Goal: Information Seeking & Learning: Learn about a topic

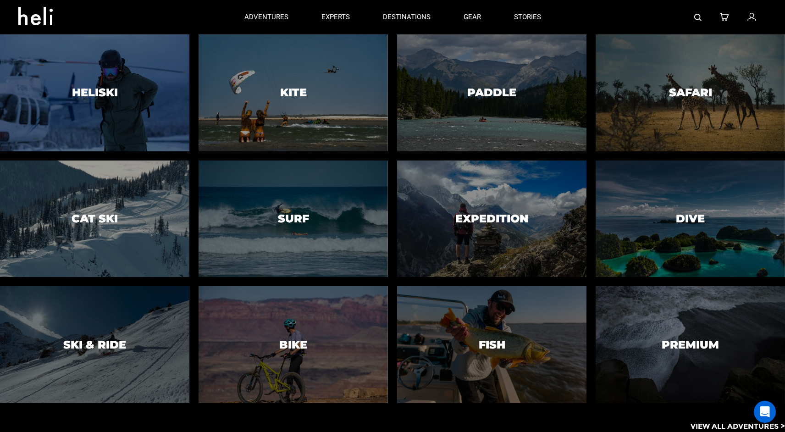
click at [281, 27] on link "adventures" at bounding box center [266, 17] width 44 height 34
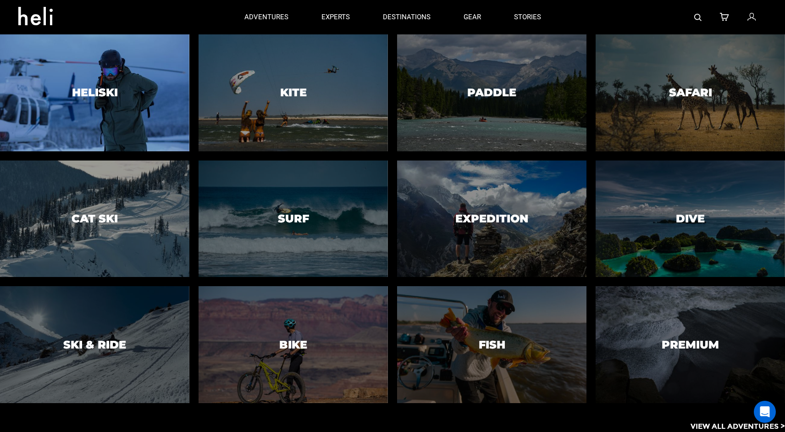
click at [137, 100] on div "adventures adventures experts destinations gear stories search cart sign in Hel…" at bounding box center [392, 297] width 785 height 594
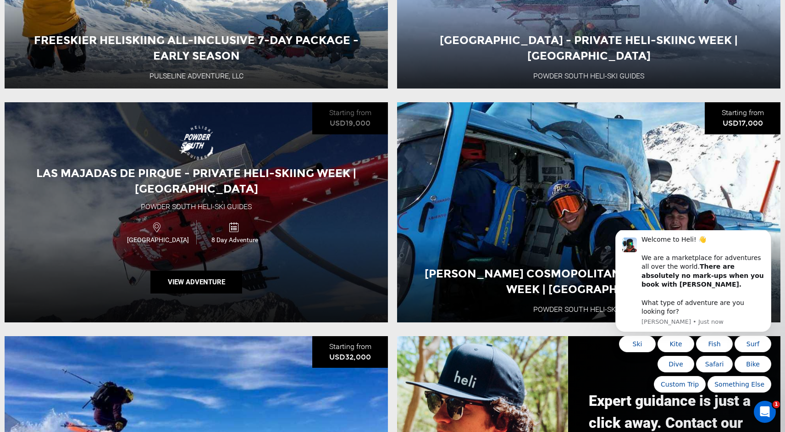
click at [278, 226] on div "Chile 8 Day Adventure" at bounding box center [196, 232] width 230 height 31
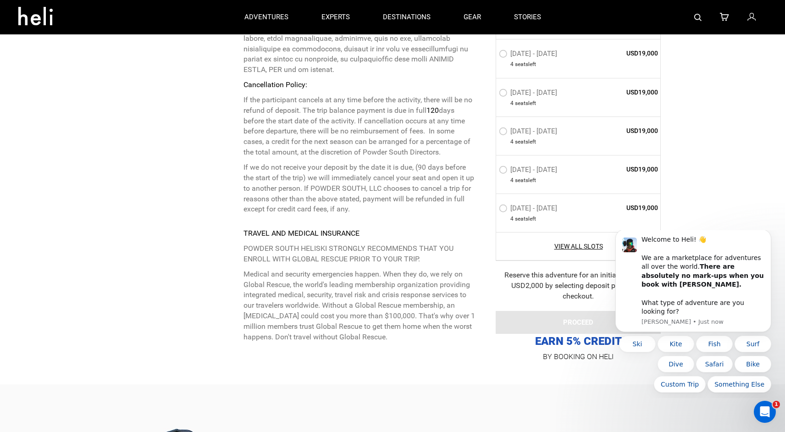
scroll to position [2832, 0]
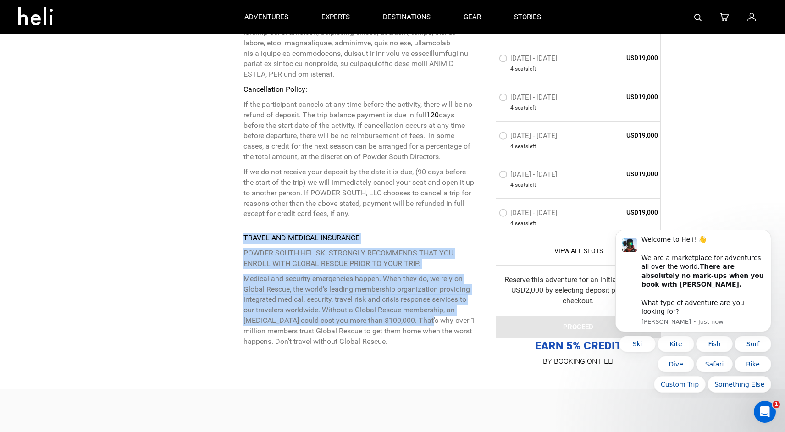
drag, startPoint x: 244, startPoint y: 196, endPoint x: 431, endPoint y: 282, distance: 206.1
click at [433, 282] on div "TRAVEL AND MEDICAL INSURANCE POWDER SOUTH HELISKI STRONGLY RECOMMENDS THAT YOU …" at bounding box center [358, 290] width 231 height 114
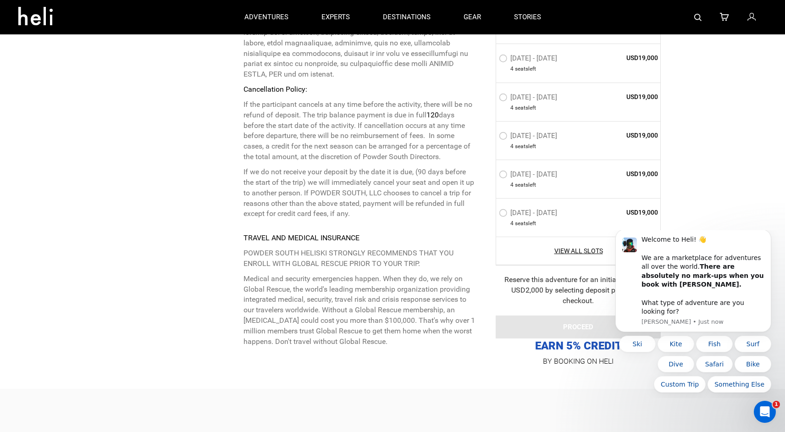
click at [409, 292] on p "Medical and security emergencies happen. When they do, we rely on Global Rescue…" at bounding box center [358, 310] width 231 height 73
drag, startPoint x: 357, startPoint y: 268, endPoint x: 403, endPoint y: 269, distance: 46.3
click at [403, 274] on p "Medical and security emergencies happen. When they do, we rely on Global Rescue…" at bounding box center [358, 310] width 231 height 73
copy p "Global Rescue"
